Goal: Information Seeking & Learning: Learn about a topic

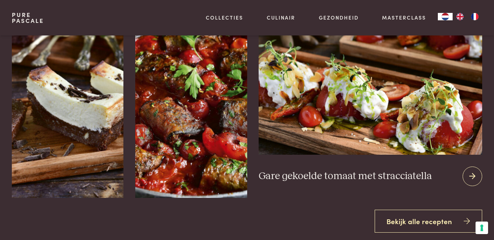
scroll to position [813, 0]
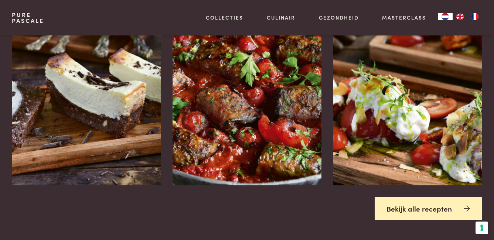
click at [434, 209] on link "Bekijk alle recepten" at bounding box center [429, 208] width 108 height 23
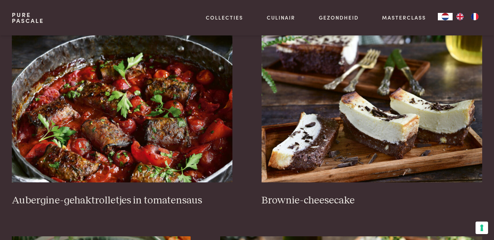
scroll to position [222, 0]
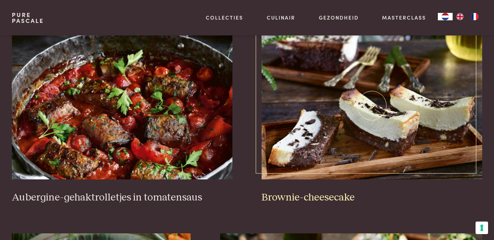
click at [329, 104] on img at bounding box center [372, 106] width 221 height 148
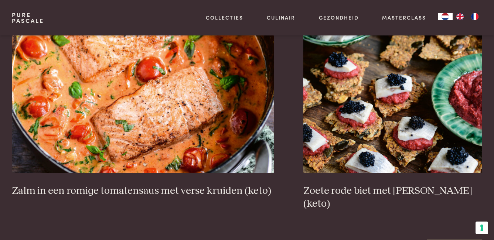
scroll to position [1256, 0]
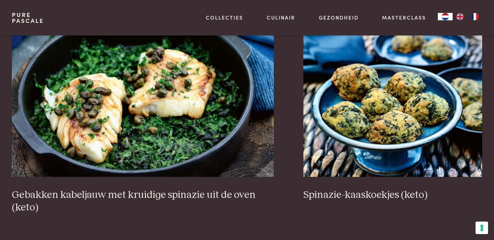
scroll to position [1352, 0]
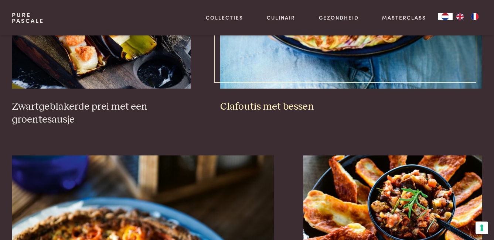
scroll to position [591, 0]
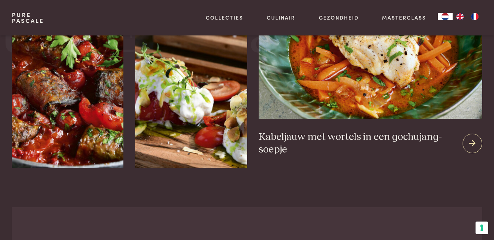
scroll to position [1330, 0]
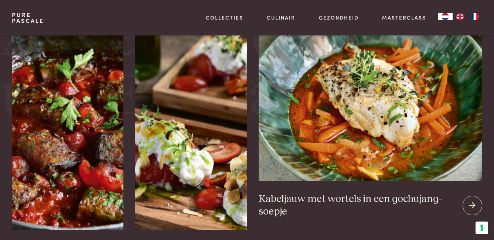
click at [471, 200] on icon at bounding box center [472, 205] width 6 height 11
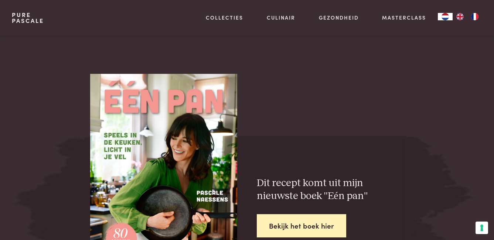
scroll to position [1034, 0]
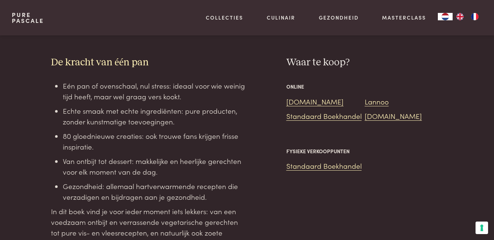
scroll to position [628, 0]
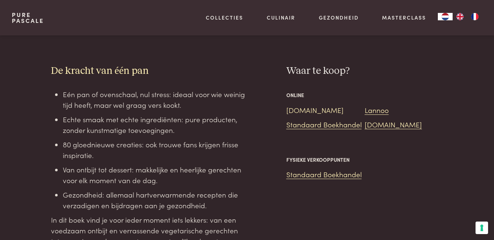
click at [294, 105] on link "[DOMAIN_NAME]" at bounding box center [314, 110] width 57 height 10
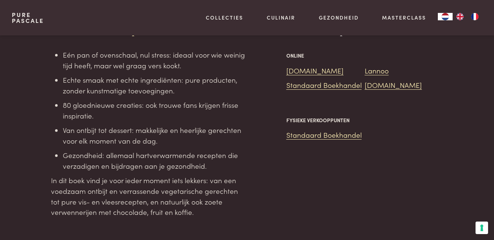
scroll to position [591, 0]
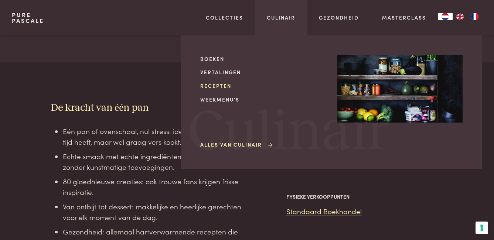
click at [213, 85] on link "Recepten" at bounding box center [262, 86] width 125 height 8
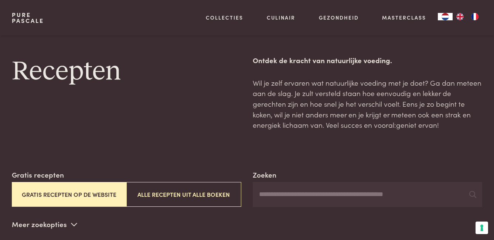
scroll to position [185, 0]
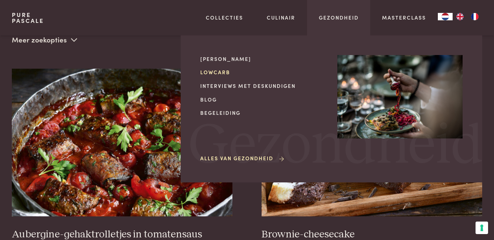
click at [211, 69] on link "Lowcarb" at bounding box center [262, 72] width 125 height 8
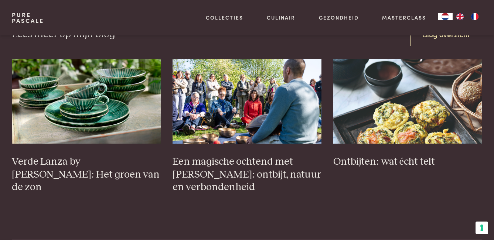
scroll to position [2323, 0]
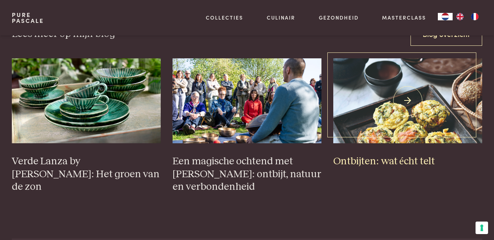
click at [407, 117] on img at bounding box center [407, 100] width 149 height 85
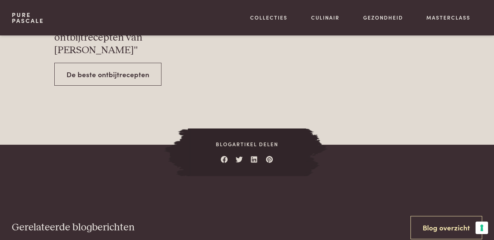
scroll to position [2660, 0]
